Goal: Information Seeking & Learning: Learn about a topic

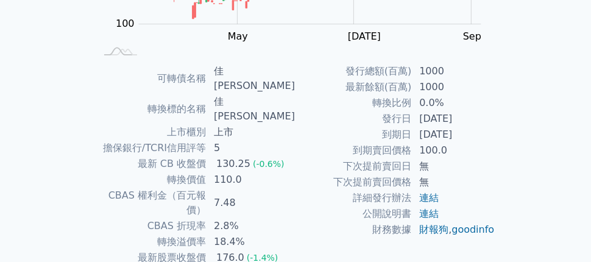
scroll to position [241, 0]
click at [43, 193] on div "可轉債列表 財務數據 可轉債列表 財務數據 登入／註冊 登入／註冊 可轉債列表 › 61973 佳必[PERSON_NAME] 61973 佳[PERSON_…" at bounding box center [295, 63] width 591 height 608
click at [0, 141] on div "可轉債列表 財務數據 可轉債列表 財務數據 登入／註冊 登入／註冊 可轉債列表 › 61973 佳必[PERSON_NAME] 61973 佳[PERSON_…" at bounding box center [295, 63] width 591 height 608
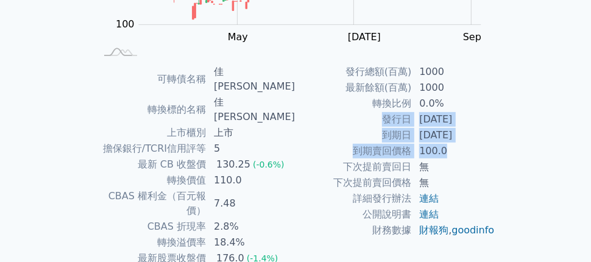
drag, startPoint x: 454, startPoint y: 151, endPoint x: 463, endPoint y: 110, distance: 42.4
click at [463, 110] on tbody "發行總額(百萬) 1000 最新餘額(百萬) 1000 轉換比例 0.0% 發行日 [DATE] 到期日 [DATE] 到期賣回價格 100.0 下次提前賣回…" at bounding box center [395, 151] width 200 height 174
click at [440, 144] on td "100.0" at bounding box center [453, 151] width 83 height 16
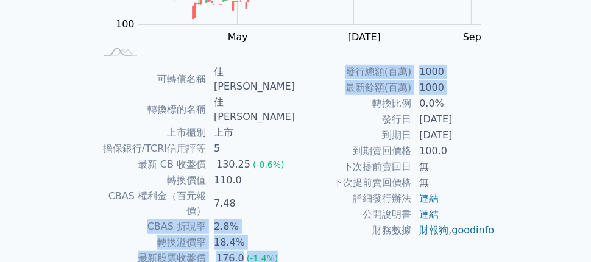
drag, startPoint x: 295, startPoint y: 160, endPoint x: 303, endPoint y: 107, distance: 54.2
click at [303, 107] on div "可轉債名稱 佳[PERSON_NAME] 轉換標的名稱 佳[PERSON_NAME] 上市櫃別 上市 擔保銀行/TCRI信用評等 5 最新 CB 收盤價 13…" at bounding box center [295, 189] width 429 height 250
click at [303, 107] on td "轉換比例" at bounding box center [353, 104] width 116 height 16
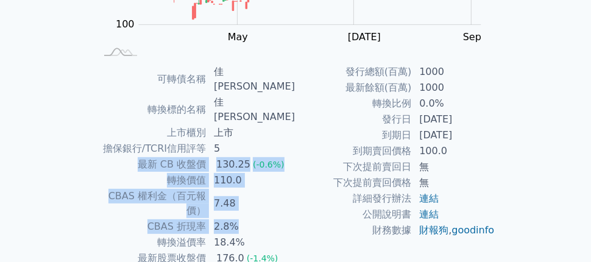
drag, startPoint x: 293, startPoint y: 118, endPoint x: 291, endPoint y: 177, distance: 59.1
click at [291, 177] on tbody "可轉債名稱 佳[PERSON_NAME] 轉換標的名稱 佳[PERSON_NAME] 上市櫃別 上市 擔保銀行/TCRI信用評等 5 最新 CB 收盤價 13…" at bounding box center [196, 189] width 200 height 250
click at [291, 219] on td "2.8%" at bounding box center [250, 227] width 89 height 16
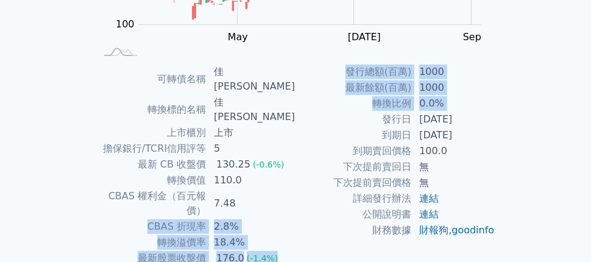
drag, startPoint x: 291, startPoint y: 167, endPoint x: 298, endPoint y: 112, distance: 55.4
click at [298, 112] on div "可轉債名稱 佳[PERSON_NAME] 轉換標的名稱 佳[PERSON_NAME] 上市櫃別 上市 擔保銀行/TCRI信用評等 5 最新 CB 收盤價 13…" at bounding box center [295, 189] width 429 height 250
click at [298, 111] on td "發行日" at bounding box center [353, 119] width 116 height 16
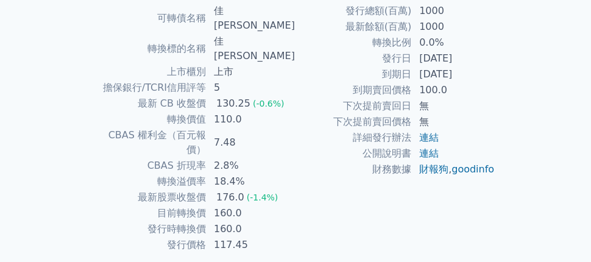
scroll to position [301, 0]
drag, startPoint x: 165, startPoint y: 171, endPoint x: 217, endPoint y: 174, distance: 51.9
click at [206, 205] on td "目前轉換價" at bounding box center [151, 213] width 111 height 16
click at [206, 221] on td "發行時轉換價" at bounding box center [151, 229] width 111 height 16
click at [272, 111] on td "110.0" at bounding box center [250, 119] width 89 height 16
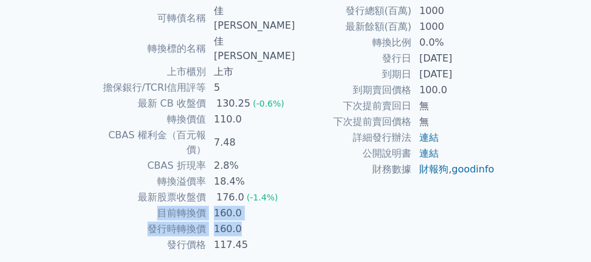
drag, startPoint x: 163, startPoint y: 172, endPoint x: 243, endPoint y: 187, distance: 81.8
click at [243, 187] on tbody "可轉債名稱 佳[PERSON_NAME] 轉換標的名稱 佳[PERSON_NAME] 上市櫃別 上市 擔保銀行/TCRI信用評等 5 最新 CB 收盤價 13…" at bounding box center [196, 128] width 200 height 250
click at [256, 221] on td "160.0" at bounding box center [250, 229] width 89 height 16
drag, startPoint x: 252, startPoint y: 186, endPoint x: 155, endPoint y: 186, distance: 96.8
click at [155, 221] on tr "發行時轉換價 160.0" at bounding box center [196, 229] width 200 height 16
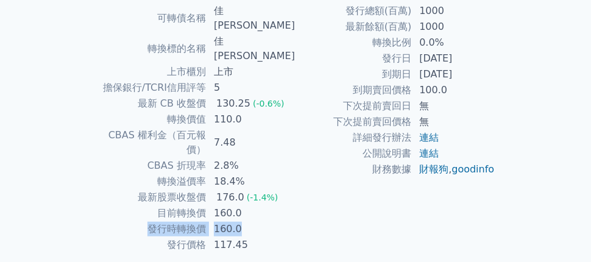
drag, startPoint x: 294, startPoint y: 177, endPoint x: 280, endPoint y: 178, distance: 13.5
click at [293, 221] on td "160.0" at bounding box center [250, 229] width 89 height 16
click at [266, 221] on td "160.0" at bounding box center [250, 229] width 89 height 16
click at [253, 221] on td "160.0" at bounding box center [250, 229] width 89 height 16
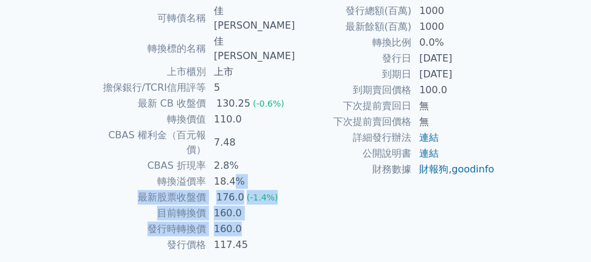
drag, startPoint x: 255, startPoint y: 179, endPoint x: 244, endPoint y: 143, distance: 38.2
click at [243, 143] on tbody "可轉債名稱 佳[PERSON_NAME] 轉換標的名稱 佳[PERSON_NAME] 上市櫃別 上市 擔保銀行/TCRI信用評等 5 最新 CB 收盤價 13…" at bounding box center [196, 128] width 200 height 250
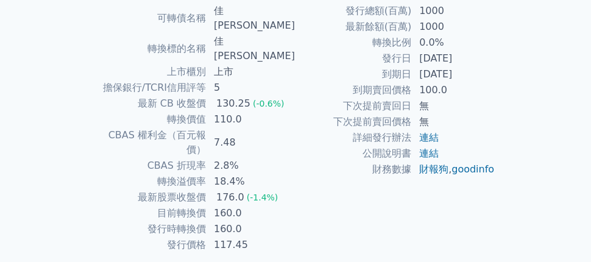
click at [295, 130] on td "詳細發行辦法" at bounding box center [353, 138] width 116 height 16
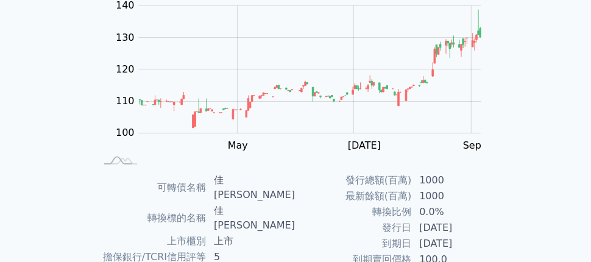
scroll to position [119, 0]
